Goal: Information Seeking & Learning: Learn about a topic

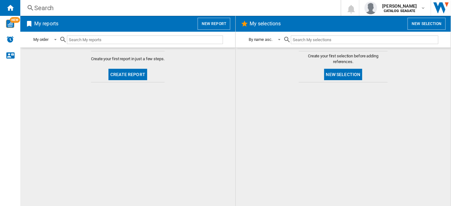
click at [222, 25] on button "New report" at bounding box center [214, 24] width 33 height 12
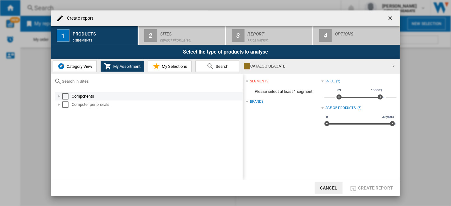
click at [68, 96] on div "Select" at bounding box center [65, 96] width 6 height 6
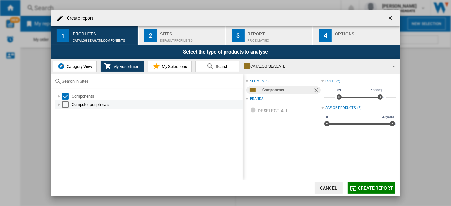
click at [68, 103] on div "Select" at bounding box center [65, 105] width 6 height 6
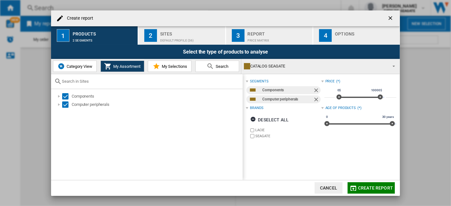
click at [202, 43] on button "2 Sites Default profile (36)" at bounding box center [182, 35] width 87 height 18
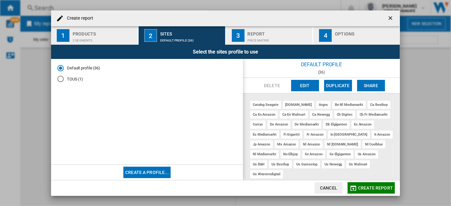
click at [307, 84] on button "Edit" at bounding box center [305, 85] width 28 height 11
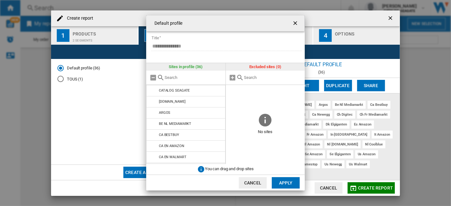
click at [160, 40] on form "**********" at bounding box center [228, 42] width 154 height 22
click at [293, 24] on ng-md-icon "getI18NText('BUTTONS.CLOSE_DIALOG')" at bounding box center [296, 24] width 8 height 8
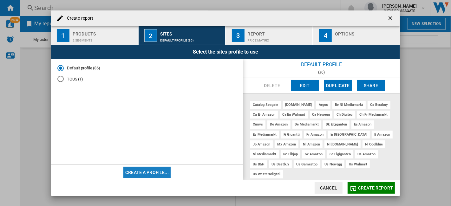
click at [151, 171] on button "Create a profile..." at bounding box center [146, 172] width 47 height 11
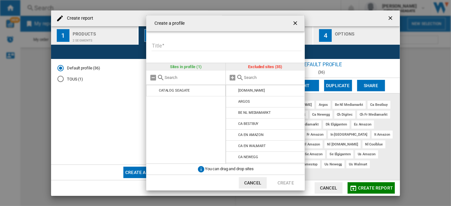
click at [176, 45] on input "Title" at bounding box center [227, 47] width 150 height 10
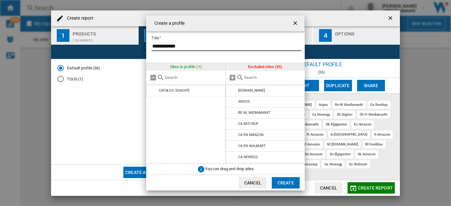
type input "**********"
click at [262, 76] on input "{{::title}} {{::getI18NText('BUTTONS.CANCEL')}} ..." at bounding box center [273, 77] width 58 height 5
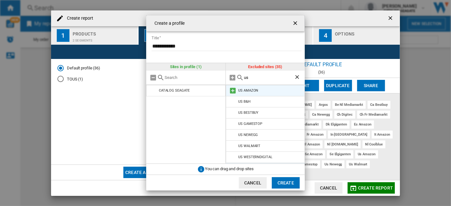
type input "us"
click at [232, 90] on md-icon "{{::title}} {{::getI18NText('BUTTONS.CANCEL')}} ..." at bounding box center [234, 91] width 8 height 8
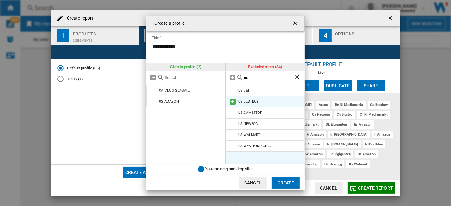
click at [236, 100] on md-icon "{{::title}} {{::getI18NText('BUTTONS.CANCEL')}} ..." at bounding box center [234, 102] width 8 height 8
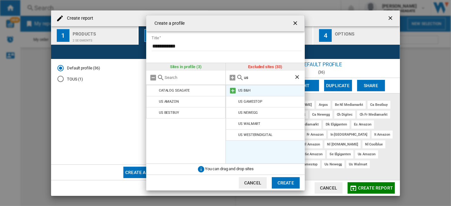
click at [237, 90] on md-icon "{{::title}} {{::getI18NText('BUTTONS.CANCEL')}} ..." at bounding box center [234, 91] width 8 height 8
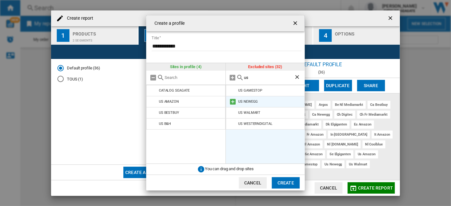
click at [234, 104] on md-icon "{{::title}} {{::getI18NText('BUTTONS.CANCEL')}} ..." at bounding box center [234, 102] width 8 height 8
click at [233, 104] on md-icon "{{::title}} {{::getI18NText('BUTTONS.CANCEL')}} ..." at bounding box center [234, 102] width 8 height 8
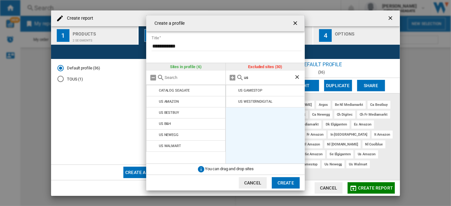
click at [286, 180] on button "Create" at bounding box center [286, 182] width 28 height 11
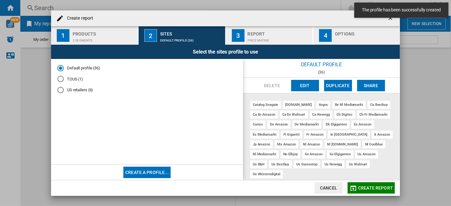
click at [83, 89] on md-radio-button "US retailers (6)" at bounding box center [146, 90] width 179 height 6
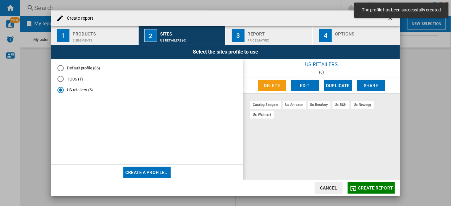
click at [375, 186] on span "Create report" at bounding box center [375, 188] width 35 height 5
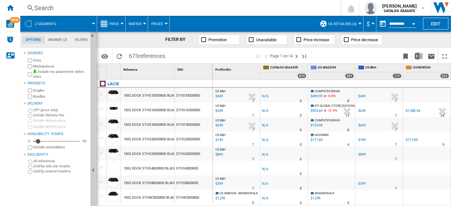
drag, startPoint x: 317, startPoint y: 203, endPoint x: 430, endPoint y: 202, distance: 112.7
click at [430, 190] on div "US AMAZON : BRANDSWALK -1.0 % $1,299 % N/A 5 US AMAZON : BRANDSWALK -1.0 % -$1 …" at bounding box center [356, 190] width 286 height 0
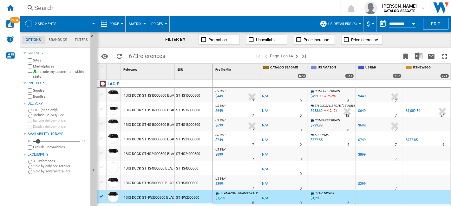
click at [419, 194] on div at bounding box center [426, 197] width 47 height 15
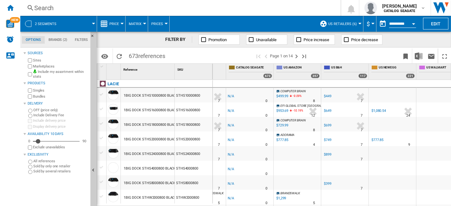
scroll to position [0, 50]
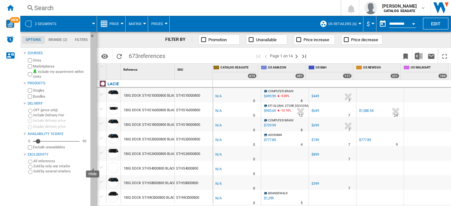
click at [92, 94] on button "Hide" at bounding box center [93, 171] width 6 height 278
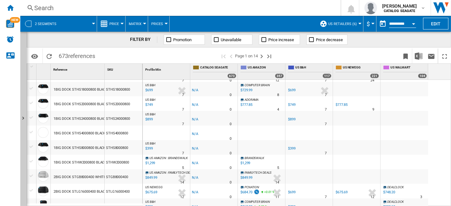
scroll to position [610, 0]
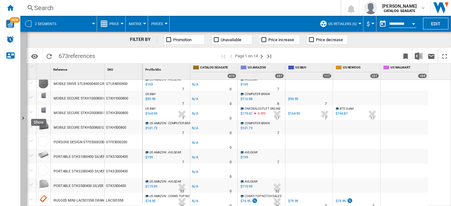
click at [25, 72] on button "Show" at bounding box center [23, 119] width 6 height 175
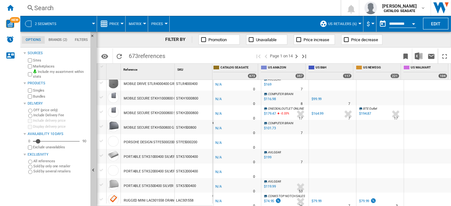
scroll to position [0, 0]
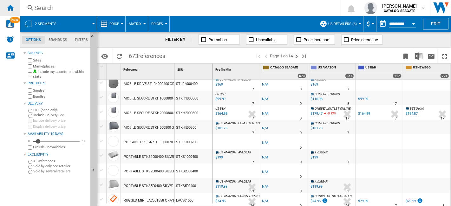
click at [13, 7] on ng-md-icon "Home" at bounding box center [10, 8] width 8 height 8
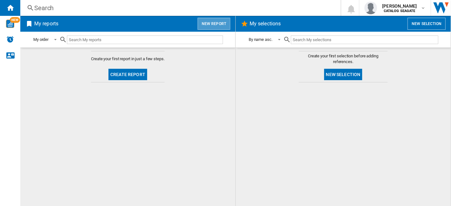
click at [217, 25] on button "New report" at bounding box center [214, 24] width 33 height 12
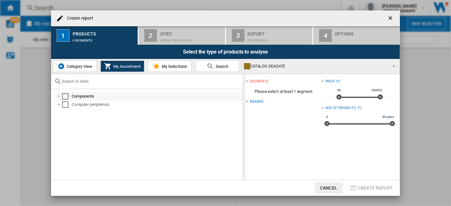
click at [66, 97] on div "Select" at bounding box center [65, 96] width 6 height 6
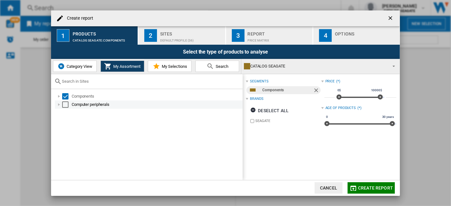
click at [66, 107] on div "Select" at bounding box center [65, 105] width 6 height 6
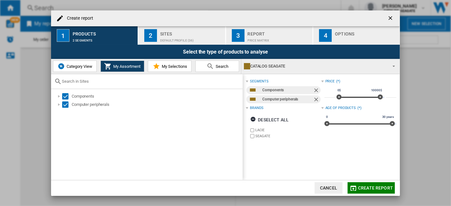
click at [91, 69] on span "Category View" at bounding box center [78, 66] width 27 height 5
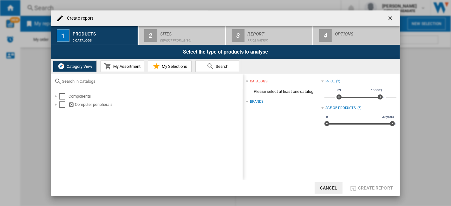
click at [115, 67] on span "My Assortment" at bounding box center [126, 66] width 29 height 5
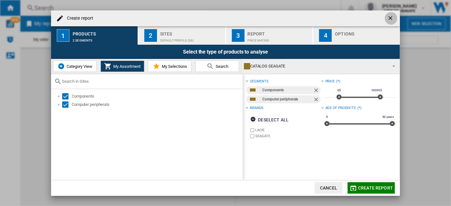
click at [393, 19] on ng-md-icon "getI18NText('BUTTONS.CLOSE_DIALOG')" at bounding box center [392, 19] width 8 height 8
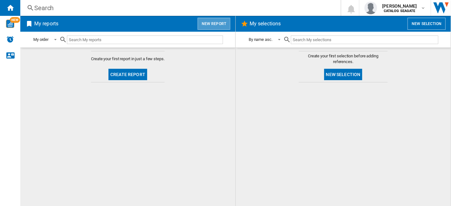
click at [222, 24] on button "New report" at bounding box center [214, 24] width 33 height 12
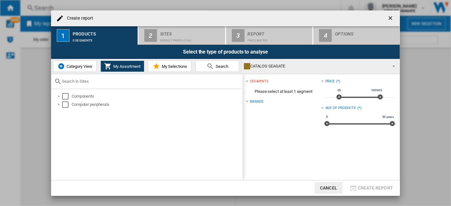
click at [127, 67] on span "My Assortment" at bounding box center [126, 66] width 29 height 5
click at [67, 97] on div "Select" at bounding box center [65, 96] width 6 height 6
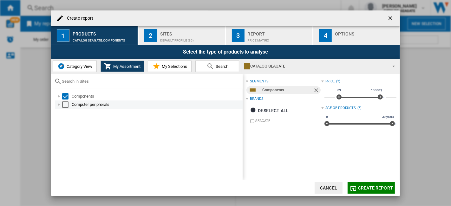
click at [67, 107] on div "Select" at bounding box center [65, 105] width 6 height 6
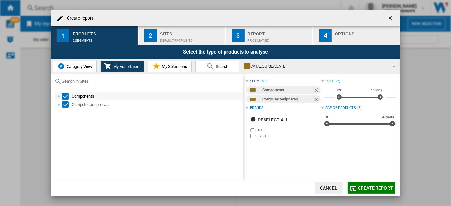
click at [60, 97] on div "Create report ..." at bounding box center [59, 96] width 6 height 6
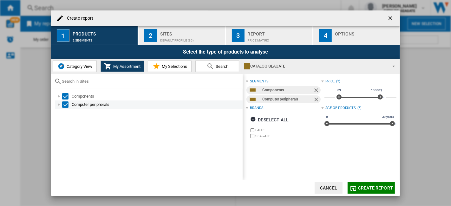
click at [58, 106] on div "Create report ..." at bounding box center [59, 105] width 6 height 6
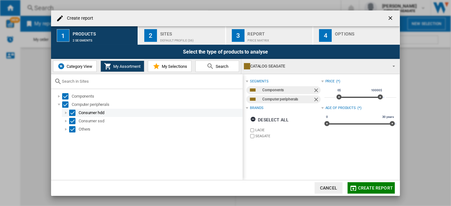
click at [67, 113] on div "Create report ..." at bounding box center [66, 113] width 6 height 6
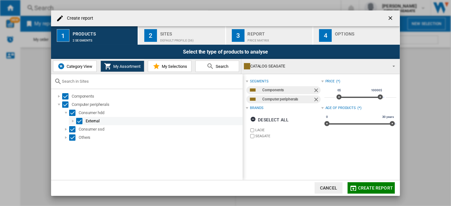
click at [73, 118] on div "Create report ..." at bounding box center [73, 121] width 6 height 6
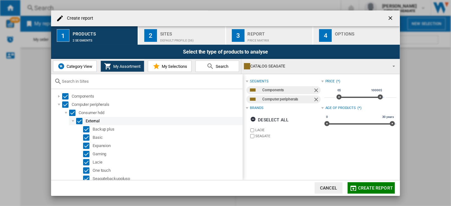
click at [73, 118] on div "Create report ..." at bounding box center [73, 121] width 6 height 6
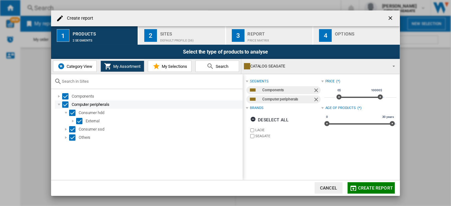
click at [58, 102] on div "Create report ..." at bounding box center [59, 105] width 6 height 6
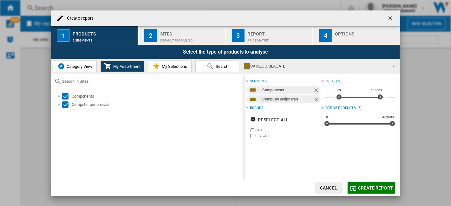
click at [194, 38] on div "Default profile (36)" at bounding box center [191, 39] width 63 height 7
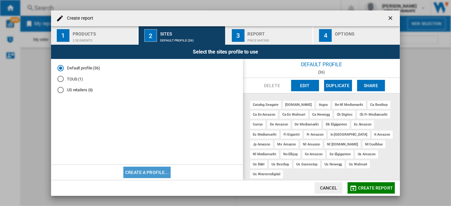
click at [149, 173] on button "Create a profile..." at bounding box center [146, 172] width 47 height 11
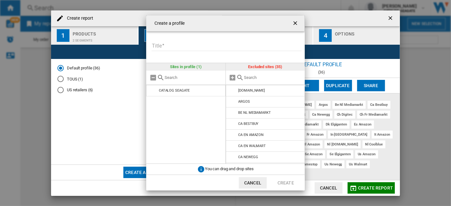
click at [199, 44] on input "Title" at bounding box center [227, 47] width 150 height 10
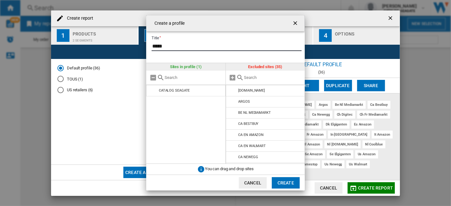
type input "*****"
click at [256, 81] on div "Create a ..." at bounding box center [265, 78] width 79 height 14
click at [245, 80] on input "Create a ..." at bounding box center [273, 77] width 58 height 5
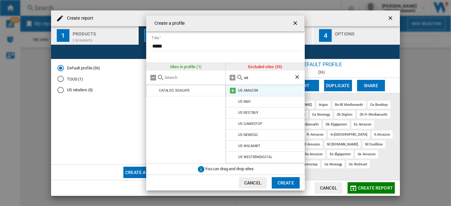
type input "us"
click at [231, 88] on md-icon "Create a ..." at bounding box center [234, 91] width 8 height 8
click at [235, 90] on md-icon "Create a ..." at bounding box center [234, 91] width 8 height 8
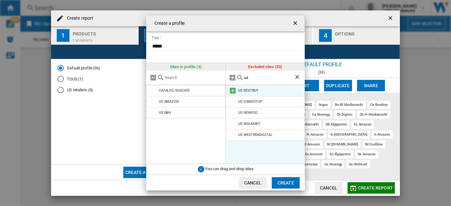
click at [233, 93] on md-icon "Create a ..." at bounding box center [234, 91] width 8 height 8
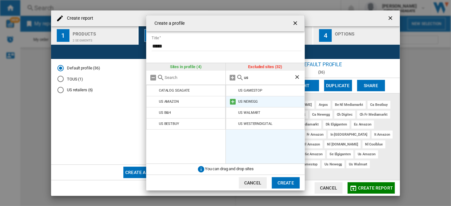
click at [233, 98] on md-icon "Create a ..." at bounding box center [234, 102] width 8 height 8
click at [233, 104] on md-icon "Create a ..." at bounding box center [234, 102] width 8 height 8
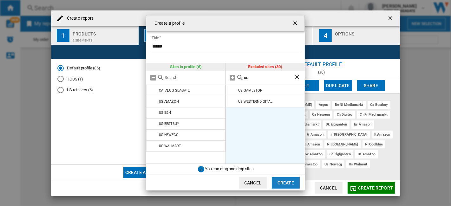
click at [281, 180] on button "Create" at bounding box center [286, 182] width 28 height 11
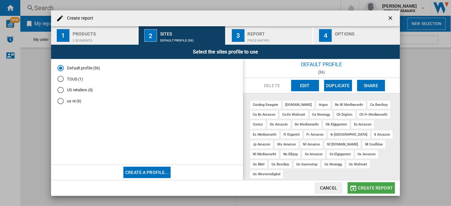
click at [374, 184] on button "Create report" at bounding box center [371, 188] width 47 height 11
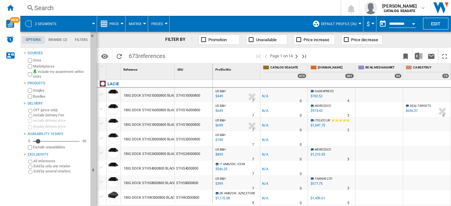
click at [371, 26] on button "$" at bounding box center [370, 24] width 6 height 16
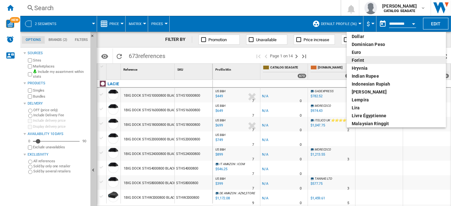
scroll to position [105, 0]
click at [348, 8] on md-backdrop at bounding box center [225, 103] width 451 height 206
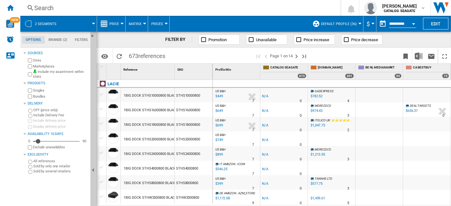
click at [54, 72] on label "Include my assortment within stats" at bounding box center [60, 75] width 55 height 10
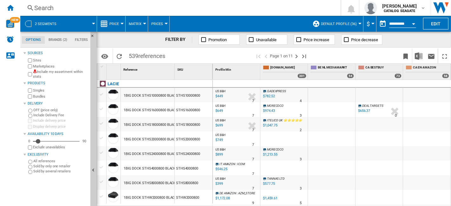
scroll to position [35, 0]
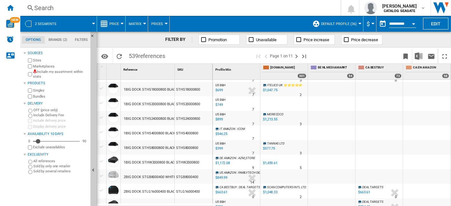
click at [51, 65] on label "Marketplaces" at bounding box center [60, 66] width 55 height 5
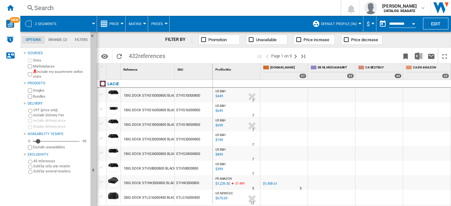
click at [357, 23] on button "Default profile (36)" at bounding box center [340, 24] width 39 height 16
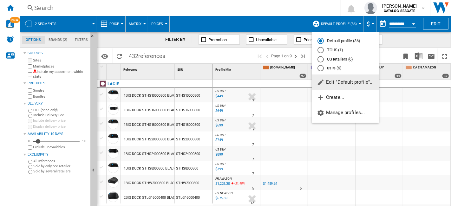
click at [350, 59] on md-radio-button "US retailers (6)" at bounding box center [346, 59] width 56 height 6
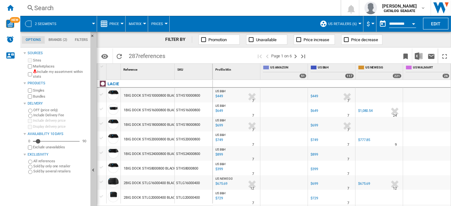
click at [348, 128] on div "7" at bounding box center [349, 130] width 2 height 6
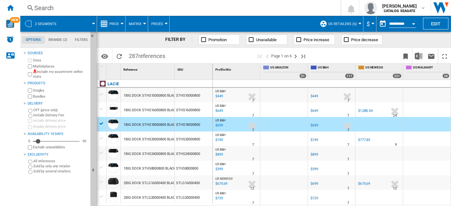
click at [348, 128] on div "7" at bounding box center [349, 130] width 2 height 6
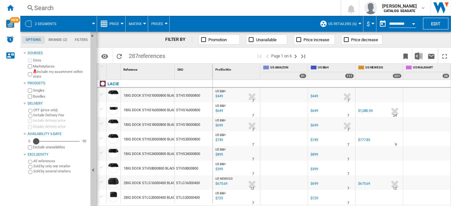
click at [36, 143] on div "Availability" at bounding box center [36, 141] width 6 height 6
click at [41, 143] on div "Availability" at bounding box center [40, 141] width 6 height 6
click at [312, 96] on div "$449" at bounding box center [315, 96] width 8 height 4
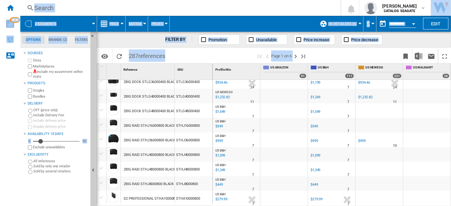
drag, startPoint x: 296, startPoint y: 203, endPoint x: 370, endPoint y: 211, distance: 74.5
click at [370, 206] on html "In order to access Insight, please log out and log in again OK NEW Search Searc…" at bounding box center [225, 103] width 451 height 206
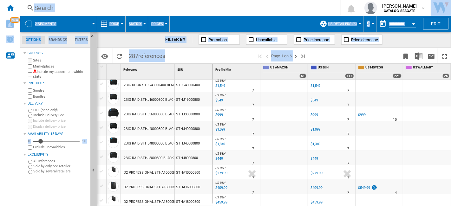
click at [335, 57] on span at bounding box center [356, 56] width 88 height 15
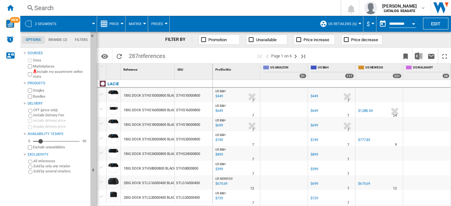
click at [354, 25] on span "US retailers (6)" at bounding box center [343, 24] width 29 height 4
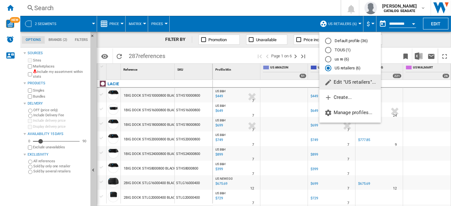
click at [349, 83] on span "Edit "US retailers"..." at bounding box center [350, 82] width 51 height 6
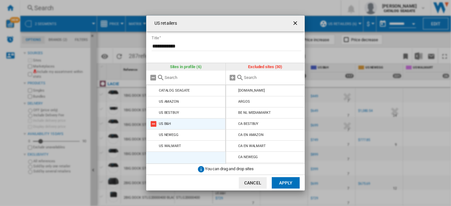
click at [156, 124] on md-icon at bounding box center [154, 124] width 8 height 8
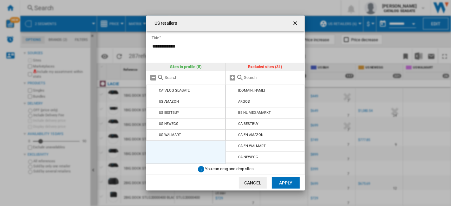
click at [290, 182] on button "Apply" at bounding box center [286, 182] width 28 height 11
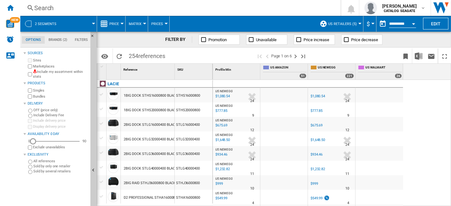
drag, startPoint x: 40, startPoint y: 143, endPoint x: 32, endPoint y: 143, distance: 7.9
click at [32, 143] on div "Availability" at bounding box center [33, 141] width 6 height 6
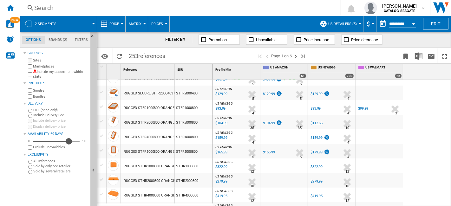
drag, startPoint x: 34, startPoint y: 142, endPoint x: 69, endPoint y: 141, distance: 34.9
click at [69, 141] on div "Availability" at bounding box center [69, 141] width 6 height 6
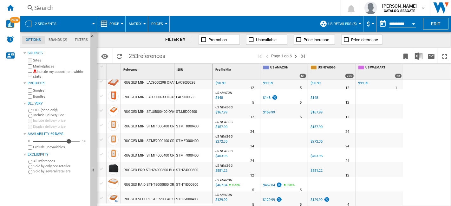
scroll to position [388, 0]
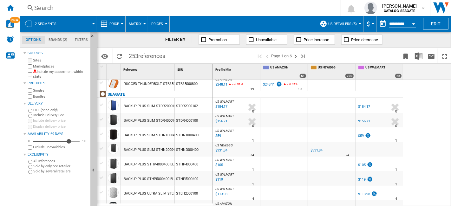
click at [368, 107] on div "$184.17" at bounding box center [364, 107] width 12 height 4
click at [16, 8] on div "Home" at bounding box center [10, 8] width 20 height 16
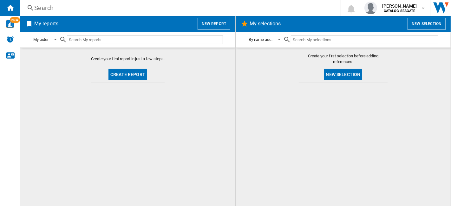
click at [213, 24] on button "New report" at bounding box center [214, 24] width 33 height 12
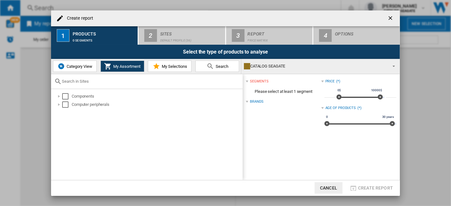
click at [122, 65] on span "My Assortment" at bounding box center [126, 66] width 29 height 5
click at [92, 66] on span "Category View" at bounding box center [78, 66] width 27 height 5
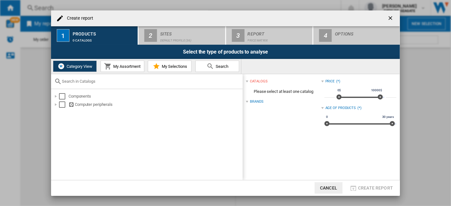
click at [113, 67] on span "My Assortment" at bounding box center [126, 66] width 29 height 5
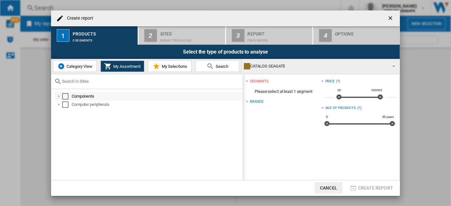
click at [60, 97] on div at bounding box center [59, 96] width 6 height 6
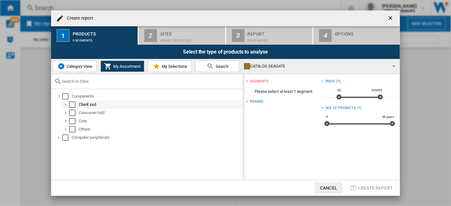
click at [64, 105] on div at bounding box center [66, 105] width 6 height 6
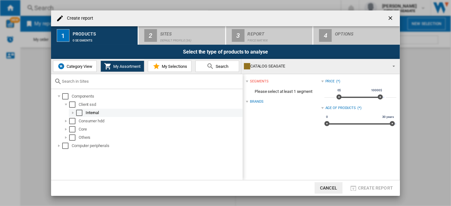
click at [71, 113] on div at bounding box center [73, 113] width 6 height 6
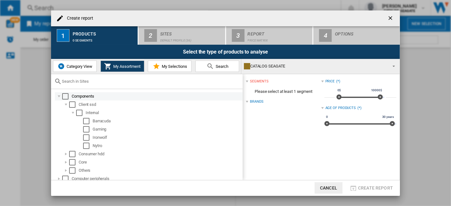
click at [59, 97] on div at bounding box center [59, 96] width 6 height 6
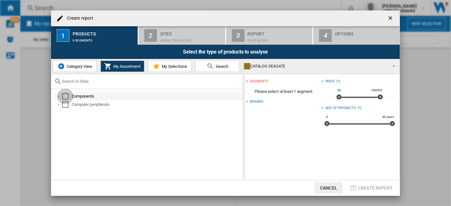
click at [66, 96] on div "Select" at bounding box center [65, 96] width 6 height 6
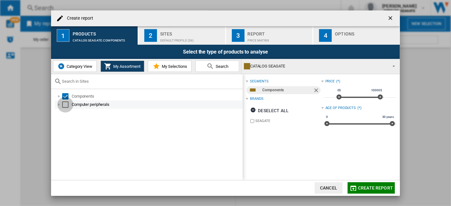
click at [66, 105] on div "Select" at bounding box center [65, 105] width 6 height 6
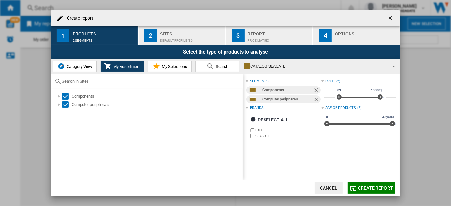
click at [197, 41] on div "Default profile (36)" at bounding box center [191, 39] width 63 height 7
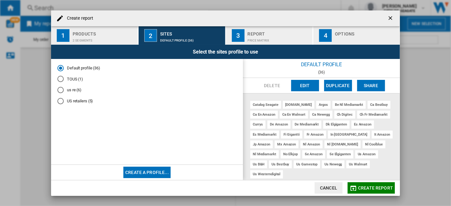
click at [163, 174] on button "Create a profile..." at bounding box center [146, 172] width 47 height 11
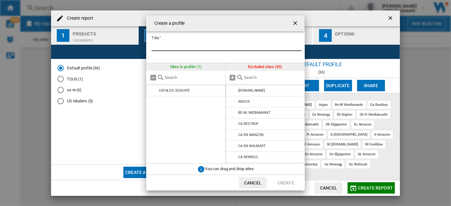
click at [178, 43] on input "Title" at bounding box center [227, 47] width 150 height 10
type input "**********"
click at [299, 22] on ng-md-icon "getI18NText('BUTTONS.CLOSE_DIALOG')" at bounding box center [296, 24] width 8 height 8
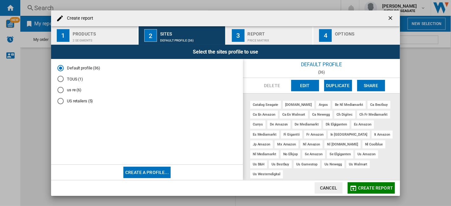
click at [85, 100] on md-radio-button "US retailers (5)" at bounding box center [146, 101] width 179 height 6
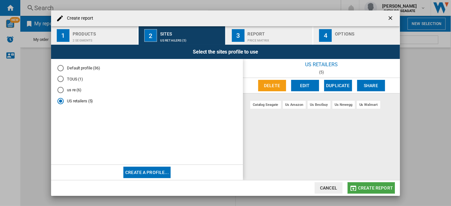
click at [383, 184] on button "Create report" at bounding box center [371, 188] width 47 height 11
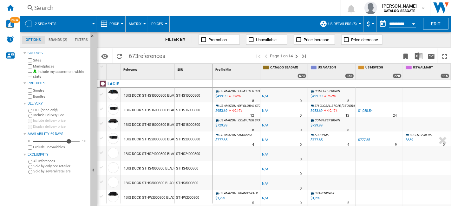
click at [350, 25] on span "US retailers (5)" at bounding box center [343, 24] width 29 height 4
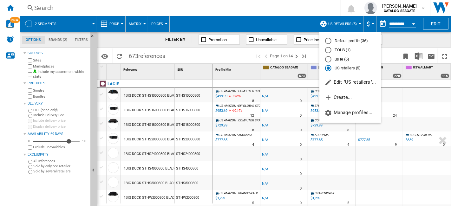
drag, startPoint x: 350, startPoint y: 25, endPoint x: 366, endPoint y: 24, distance: 16.2
click at [350, 25] on md-backdrop at bounding box center [225, 103] width 451 height 206
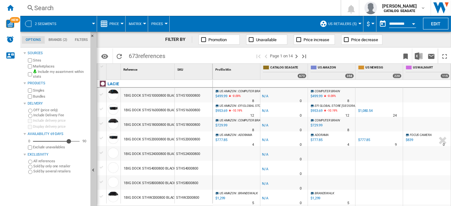
click at [371, 24] on button "$" at bounding box center [370, 24] width 6 height 16
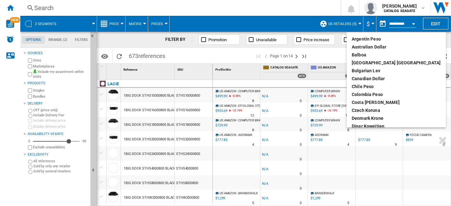
click at [370, 25] on md-backdrop at bounding box center [225, 103] width 451 height 206
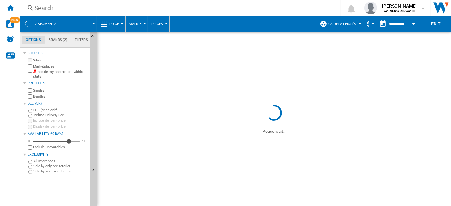
click at [183, 64] on div "SKU 1" at bounding box center [194, 69] width 37 height 10
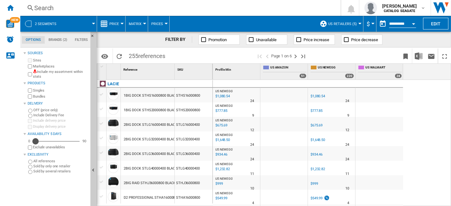
drag, startPoint x: 69, startPoint y: 142, endPoint x: 35, endPoint y: 143, distance: 34.0
click at [35, 143] on div "Availability" at bounding box center [35, 141] width 6 height 6
click at [207, 39] on button "Promotion" at bounding box center [219, 40] width 41 height 10
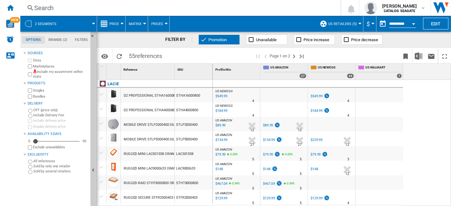
click at [321, 97] on div "$549.99" at bounding box center [317, 96] width 12 height 4
click at [270, 125] on div "$89.99" at bounding box center [268, 125] width 10 height 4
click at [319, 96] on div "$549.99" at bounding box center [317, 96] width 12 height 4
click at [317, 156] on div "$79.99" at bounding box center [316, 155] width 10 height 4
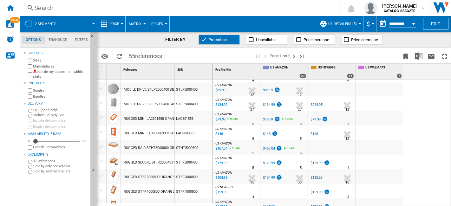
scroll to position [70, 0]
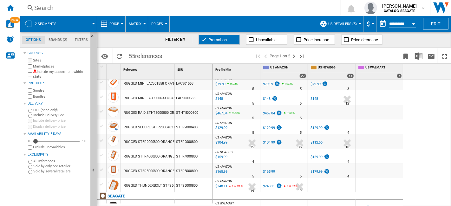
click at [317, 128] on div "$129.99" at bounding box center [317, 128] width 12 height 4
click at [318, 156] on div "$159.99" at bounding box center [317, 157] width 12 height 4
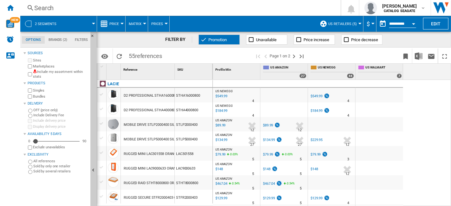
click at [317, 97] on div "$549.99" at bounding box center [317, 96] width 12 height 4
click at [271, 127] on div "$89.99" at bounding box center [268, 125] width 10 height 4
click at [269, 126] on div "$89.99" at bounding box center [268, 125] width 10 height 4
click at [405, 58] on ng-md-icon "Bookmark this report" at bounding box center [406, 57] width 8 height 8
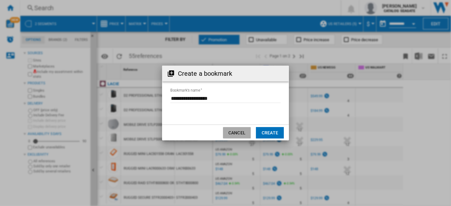
click at [240, 135] on button "Cancel" at bounding box center [237, 132] width 28 height 11
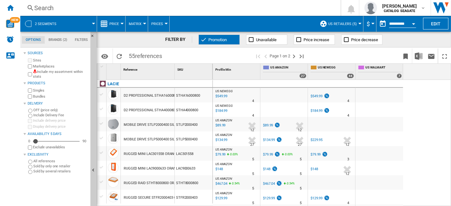
click at [120, 24] on button "Price" at bounding box center [116, 24] width 13 height 16
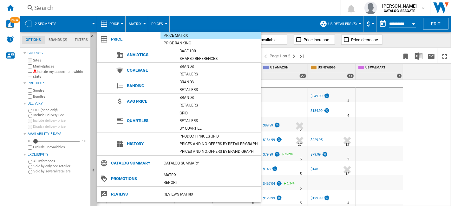
click at [432, 139] on md-backdrop at bounding box center [225, 103] width 451 height 206
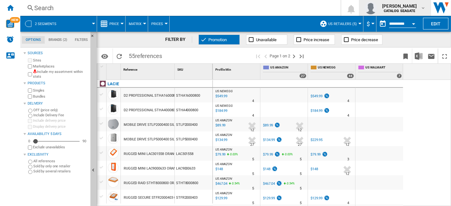
click at [417, 11] on div "kok hua tan CATALOG SEAGATE" at bounding box center [400, 8] width 41 height 10
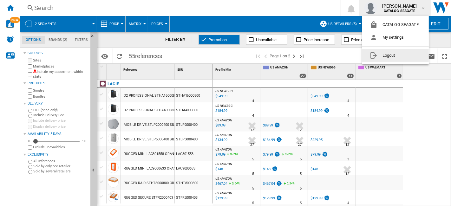
click at [389, 57] on button "Logout" at bounding box center [396, 55] width 67 height 13
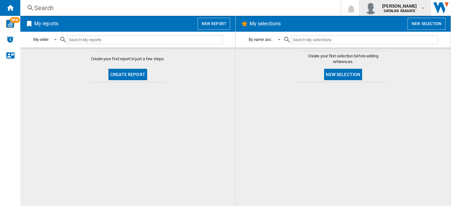
click at [411, 15] on button "[PERSON_NAME] CATALOG [GEOGRAPHIC_DATA]" at bounding box center [395, 8] width 71 height 16
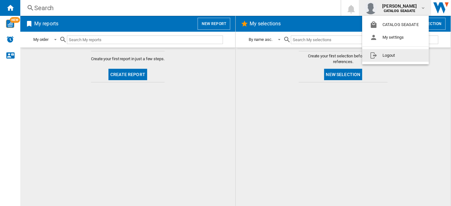
click at [388, 57] on button "Logout" at bounding box center [396, 55] width 67 height 13
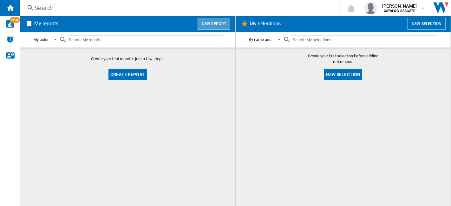
click at [217, 25] on button "New report" at bounding box center [214, 24] width 33 height 12
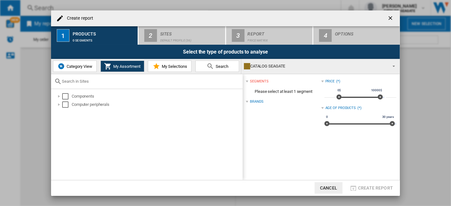
click at [82, 67] on span "Category View" at bounding box center [78, 66] width 27 height 5
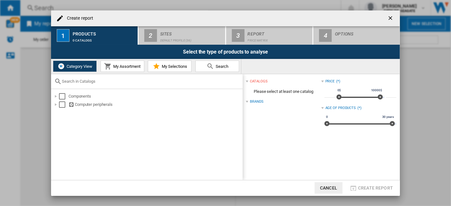
click at [122, 68] on span "My Assortment" at bounding box center [126, 66] width 29 height 5
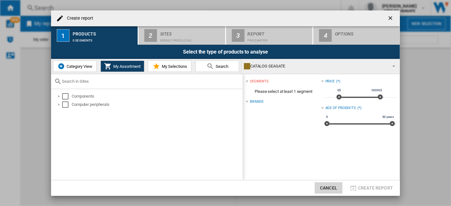
click at [336, 185] on button "Cancel" at bounding box center [329, 188] width 28 height 11
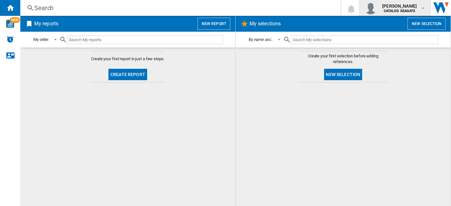
click at [411, 8] on span "[PERSON_NAME]" at bounding box center [400, 6] width 35 height 6
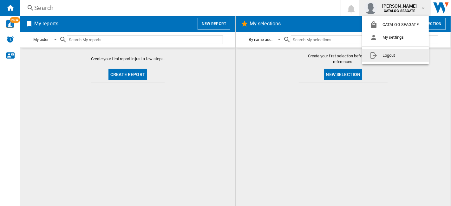
click at [390, 56] on button "Logout" at bounding box center [396, 55] width 67 height 13
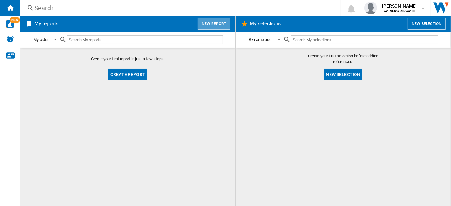
click at [218, 26] on button "New report" at bounding box center [214, 24] width 33 height 12
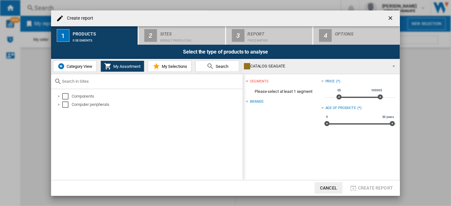
click at [89, 67] on span "Category View" at bounding box center [78, 66] width 27 height 5
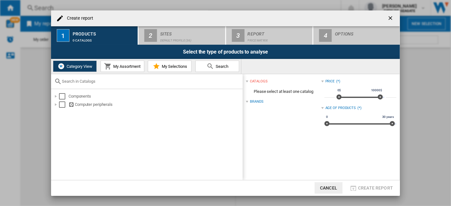
click at [118, 70] on button "My Assortment" at bounding box center [123, 66] width 44 height 11
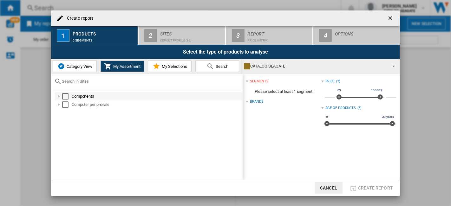
click at [59, 98] on div at bounding box center [59, 96] width 6 height 6
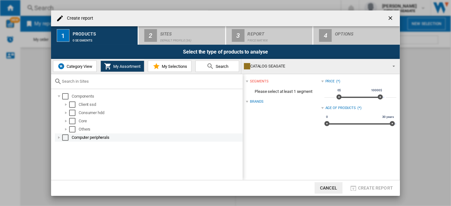
click at [59, 138] on div at bounding box center [59, 138] width 6 height 6
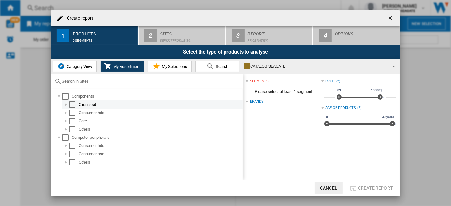
click at [66, 104] on div at bounding box center [66, 105] width 6 height 6
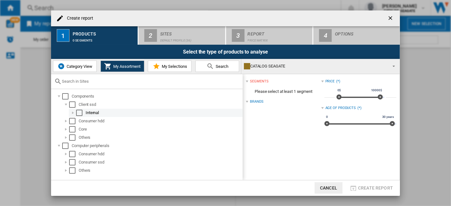
click at [73, 111] on div at bounding box center [73, 113] width 6 height 6
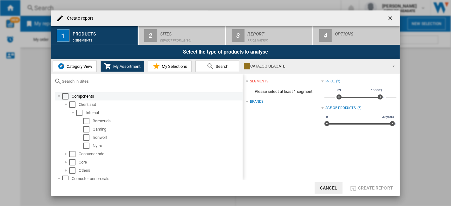
click at [61, 97] on div at bounding box center [59, 96] width 6 height 6
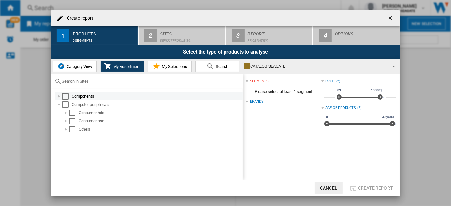
click at [65, 96] on div "Select" at bounding box center [65, 96] width 6 height 6
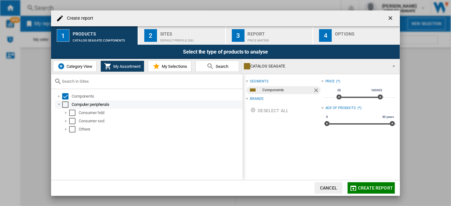
click at [64, 105] on div "Select" at bounding box center [65, 105] width 6 height 6
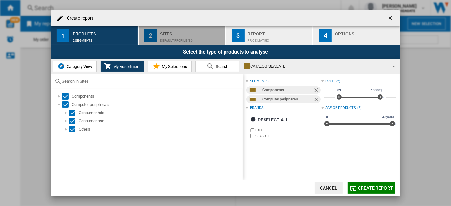
click at [172, 38] on div "Default profile (36)" at bounding box center [191, 39] width 63 height 7
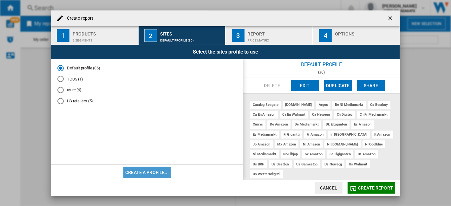
click at [153, 170] on button "Create a profile..." at bounding box center [146, 172] width 47 height 11
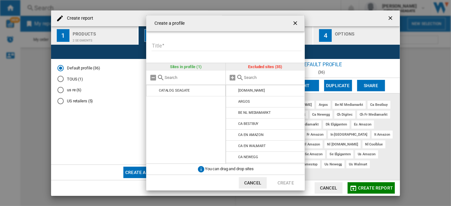
click at [182, 44] on input "Title" at bounding box center [227, 47] width 150 height 10
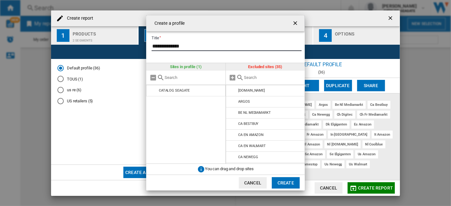
type input "**********"
click at [254, 77] on input "text" at bounding box center [273, 77] width 58 height 5
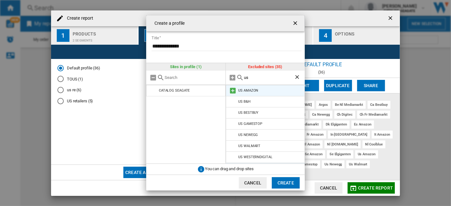
type input "us"
click at [234, 91] on md-icon at bounding box center [234, 91] width 8 height 8
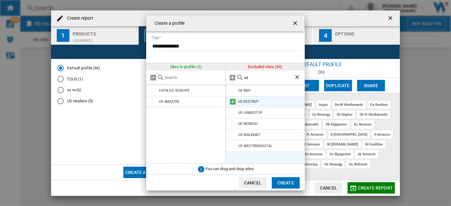
click at [234, 101] on md-icon at bounding box center [234, 102] width 8 height 8
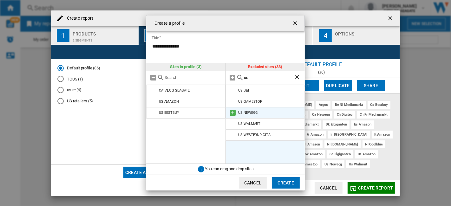
click at [236, 116] on md-icon at bounding box center [234, 113] width 8 height 8
click at [235, 114] on md-icon at bounding box center [234, 113] width 8 height 8
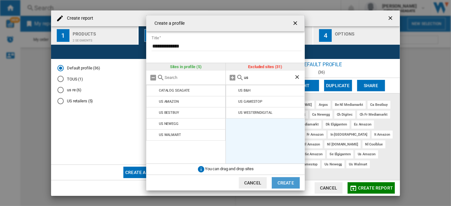
click at [290, 184] on button "Create" at bounding box center [286, 182] width 28 height 11
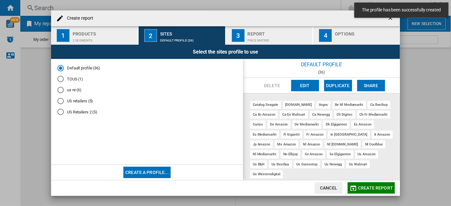
click at [63, 113] on div "US Retailers 2 (5)" at bounding box center [60, 112] width 6 height 6
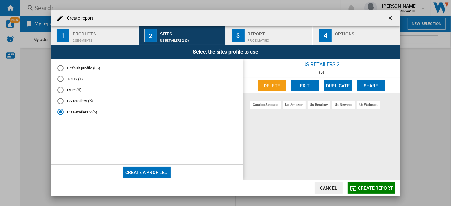
click at [373, 187] on span "Create report" at bounding box center [375, 188] width 35 height 5
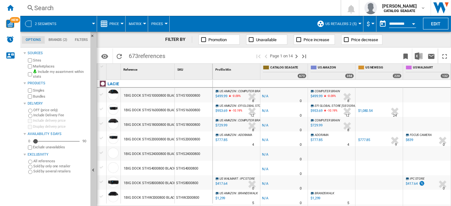
click at [369, 26] on span "$" at bounding box center [368, 24] width 3 height 7
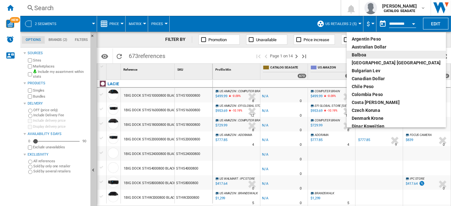
click at [324, 5] on md-backdrop at bounding box center [225, 103] width 451 height 206
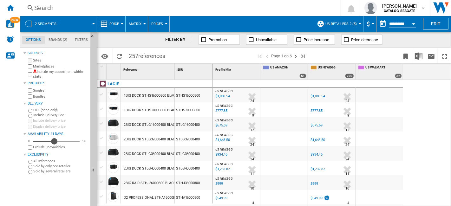
drag, startPoint x: 36, startPoint y: 140, endPoint x: 54, endPoint y: 141, distance: 18.1
click at [54, 141] on div "Availability" at bounding box center [54, 141] width 6 height 6
drag, startPoint x: 50, startPoint y: 141, endPoint x: 38, endPoint y: 142, distance: 11.8
click at [39, 134] on div "11" at bounding box center [39, 134] width 0 height 0
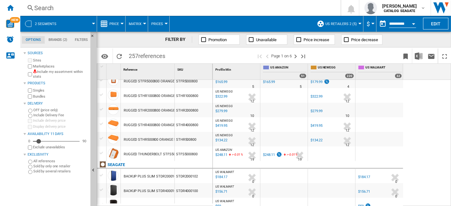
scroll to position [494, 0]
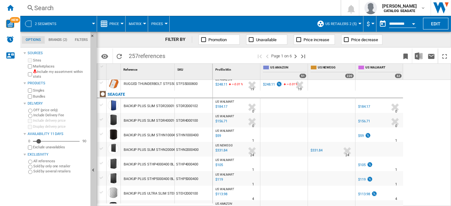
click at [365, 106] on div "$184.17" at bounding box center [364, 107] width 12 height 4
click at [204, 40] on ng-md-icon at bounding box center [204, 40] width 6 height 6
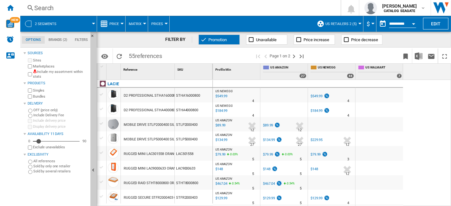
click at [271, 124] on div "$89.99" at bounding box center [268, 125] width 10 height 4
click at [294, 57] on ng-md-icon "Next page" at bounding box center [294, 57] width 8 height 8
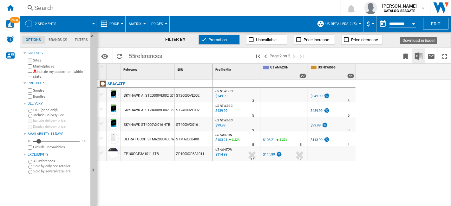
click at [421, 58] on img "Download in Excel" at bounding box center [419, 56] width 8 height 8
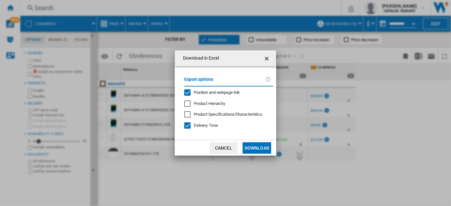
click at [268, 150] on button "Download" at bounding box center [257, 148] width 29 height 11
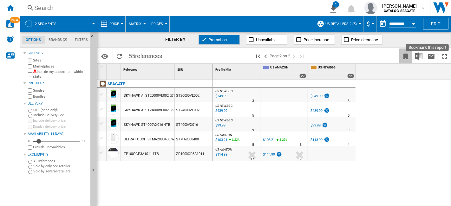
click at [408, 58] on ng-md-icon "Bookmark this report" at bounding box center [406, 57] width 8 height 8
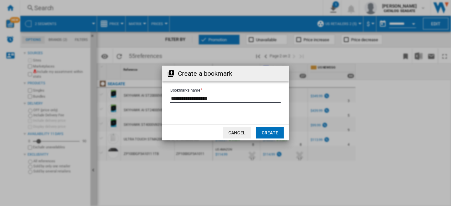
drag, startPoint x: 184, startPoint y: 97, endPoint x: 233, endPoint y: 97, distance: 48.9
click at [233, 97] on input "Bookmark's name" at bounding box center [225, 99] width 110 height 10
click at [227, 98] on input "Bookmark's name" at bounding box center [225, 99] width 110 height 10
drag, startPoint x: 229, startPoint y: 98, endPoint x: 168, endPoint y: 100, distance: 61.3
click at [168, 100] on form "Bookmark's name" at bounding box center [225, 99] width 127 height 24
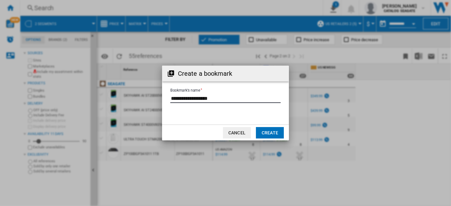
click at [244, 133] on button "Cancel" at bounding box center [237, 132] width 28 height 11
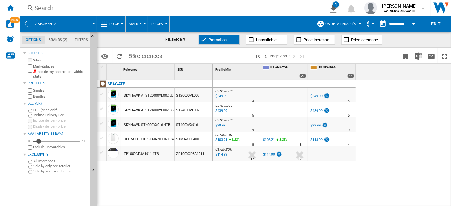
click at [120, 26] on button "Price" at bounding box center [116, 24] width 13 height 16
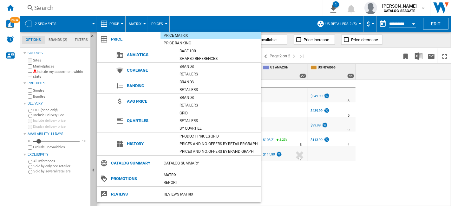
click at [400, 121] on md-backdrop at bounding box center [225, 103] width 451 height 206
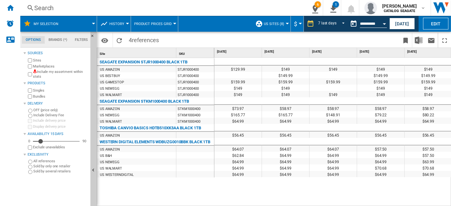
scroll to position [0, 8]
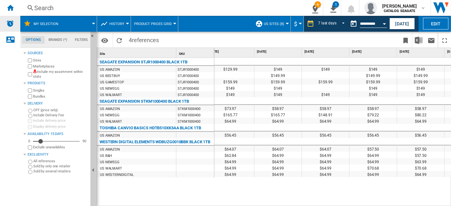
click at [13, 25] on img "Alerts" at bounding box center [10, 24] width 8 height 8
click at [51, 25] on span "My selection" at bounding box center [46, 24] width 25 height 4
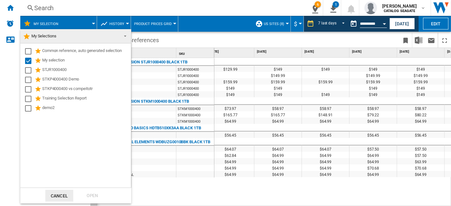
click at [206, 23] on md-backdrop at bounding box center [225, 103] width 451 height 206
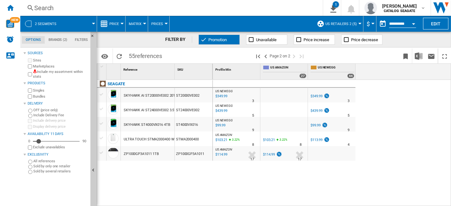
click at [404, 97] on div "US NEWEGG : US NEWEGG -1.0 % $349.99 % N/A 3 US NEWEGG : US NEWEGG US NEWEGG -1…" at bounding box center [332, 143] width 239 height 127
click at [219, 37] on span "Promotion" at bounding box center [218, 39] width 18 height 5
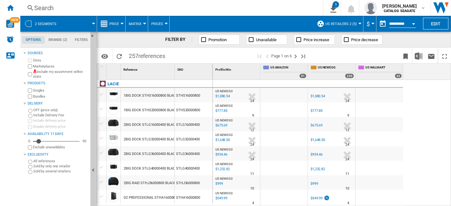
click at [233, 42] on button "Promotion" at bounding box center [219, 40] width 41 height 10
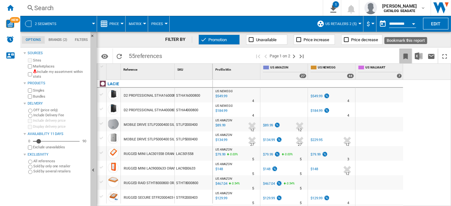
click at [404, 57] on ng-md-icon "Bookmark this report" at bounding box center [406, 57] width 8 height 8
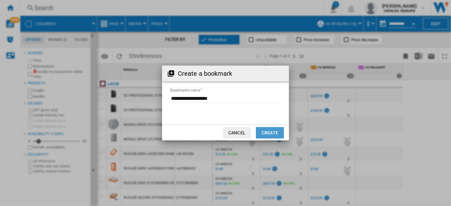
click at [272, 133] on button "Create" at bounding box center [270, 132] width 28 height 11
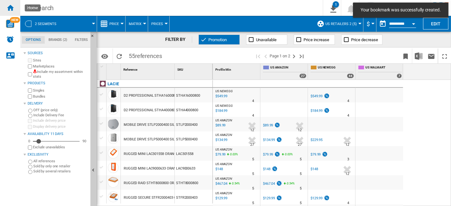
click at [16, 9] on div "Home" at bounding box center [10, 8] width 20 height 16
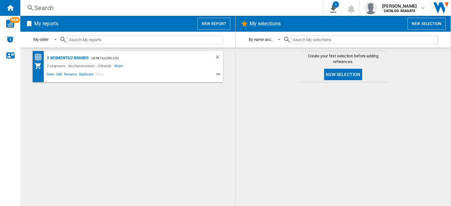
click at [101, 76] on span "Share" at bounding box center [100, 75] width 11 height 8
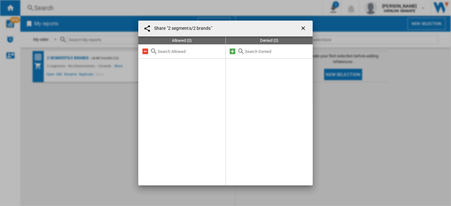
click at [303, 27] on ng-md-icon "getI18NText('BUTTONS.CLOSE_DIALOG')" at bounding box center [304, 29] width 8 height 8
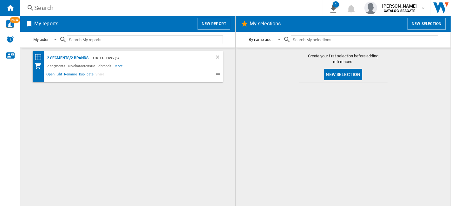
click at [100, 74] on span "Share" at bounding box center [100, 75] width 11 height 8
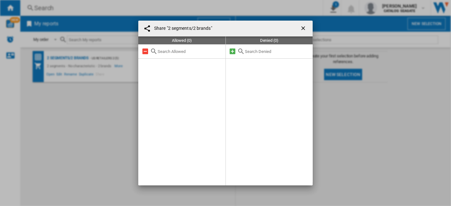
click at [305, 30] on ng-md-icon "getI18NText('BUTTONS.CLOSE_DIALOG')" at bounding box center [304, 29] width 8 height 8
